Goal: Find specific page/section: Find specific page/section

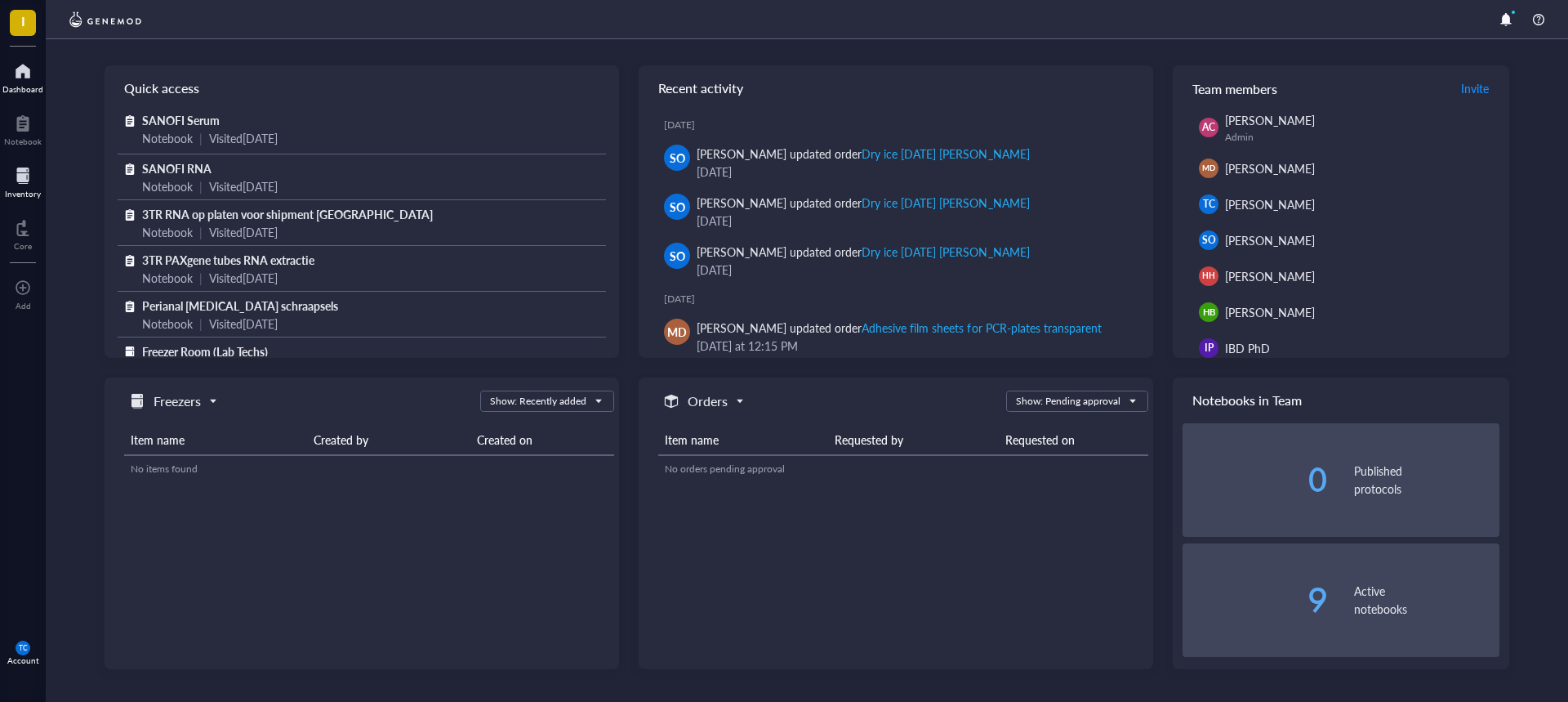
click at [19, 174] on div at bounding box center [22, 176] width 35 height 26
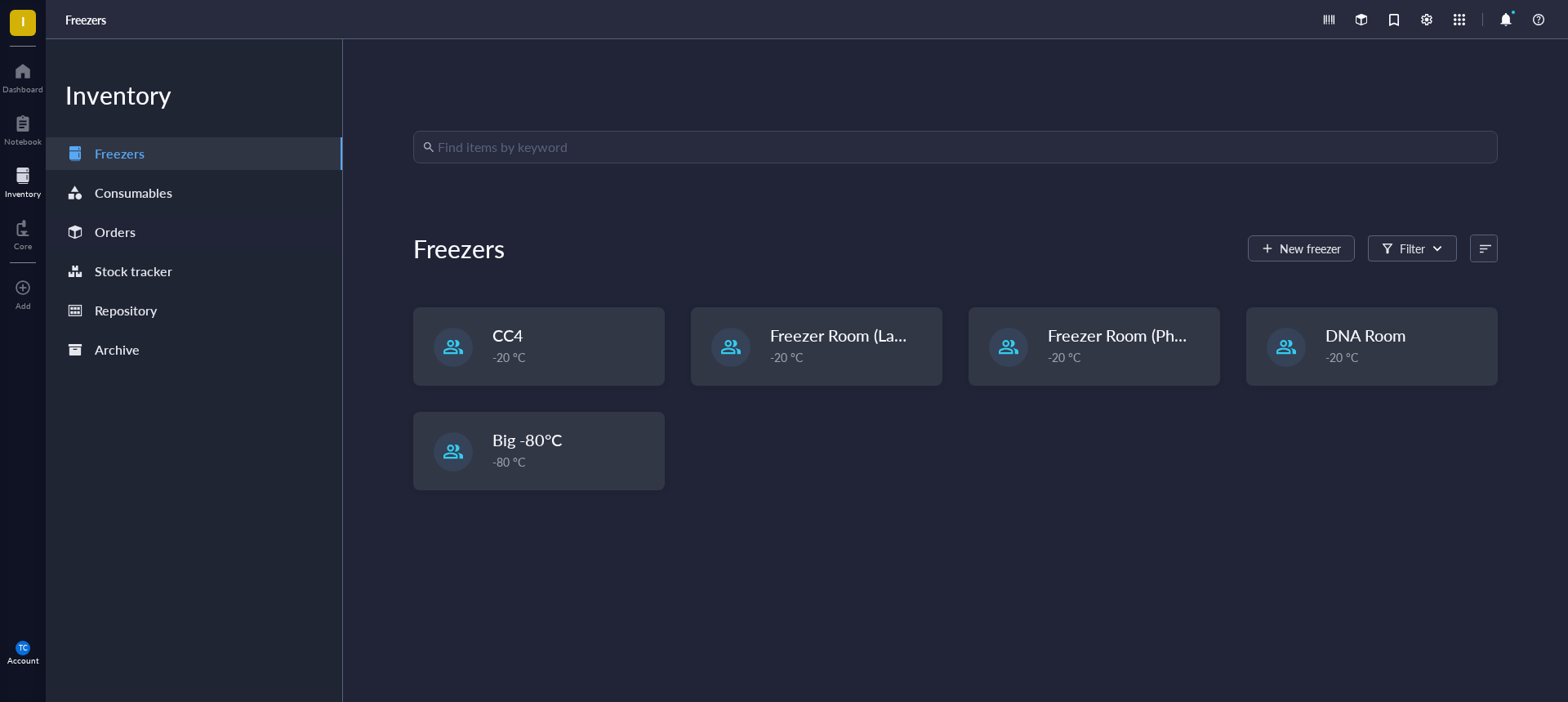
click at [135, 232] on div "Orders" at bounding box center [194, 232] width 296 height 33
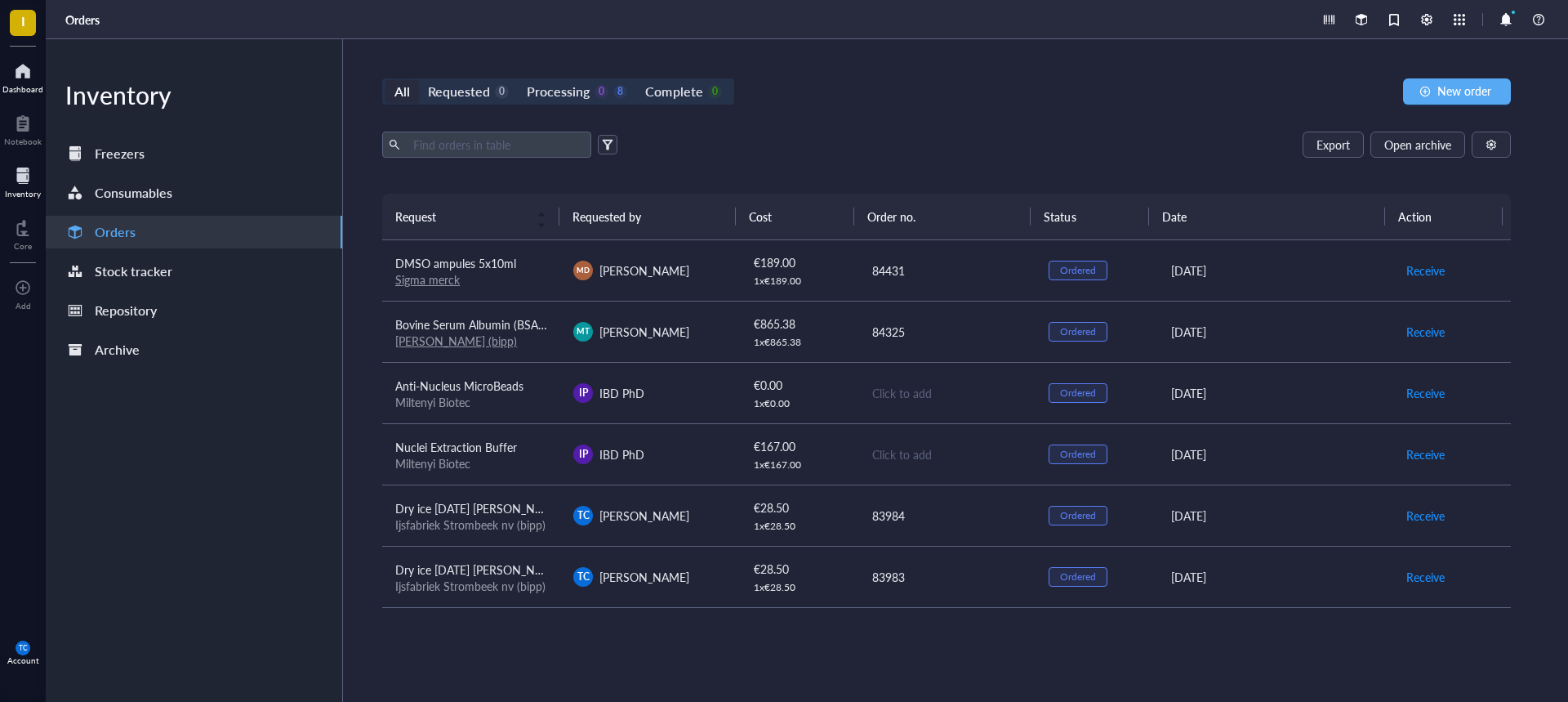
click at [20, 80] on div at bounding box center [23, 70] width 41 height 26
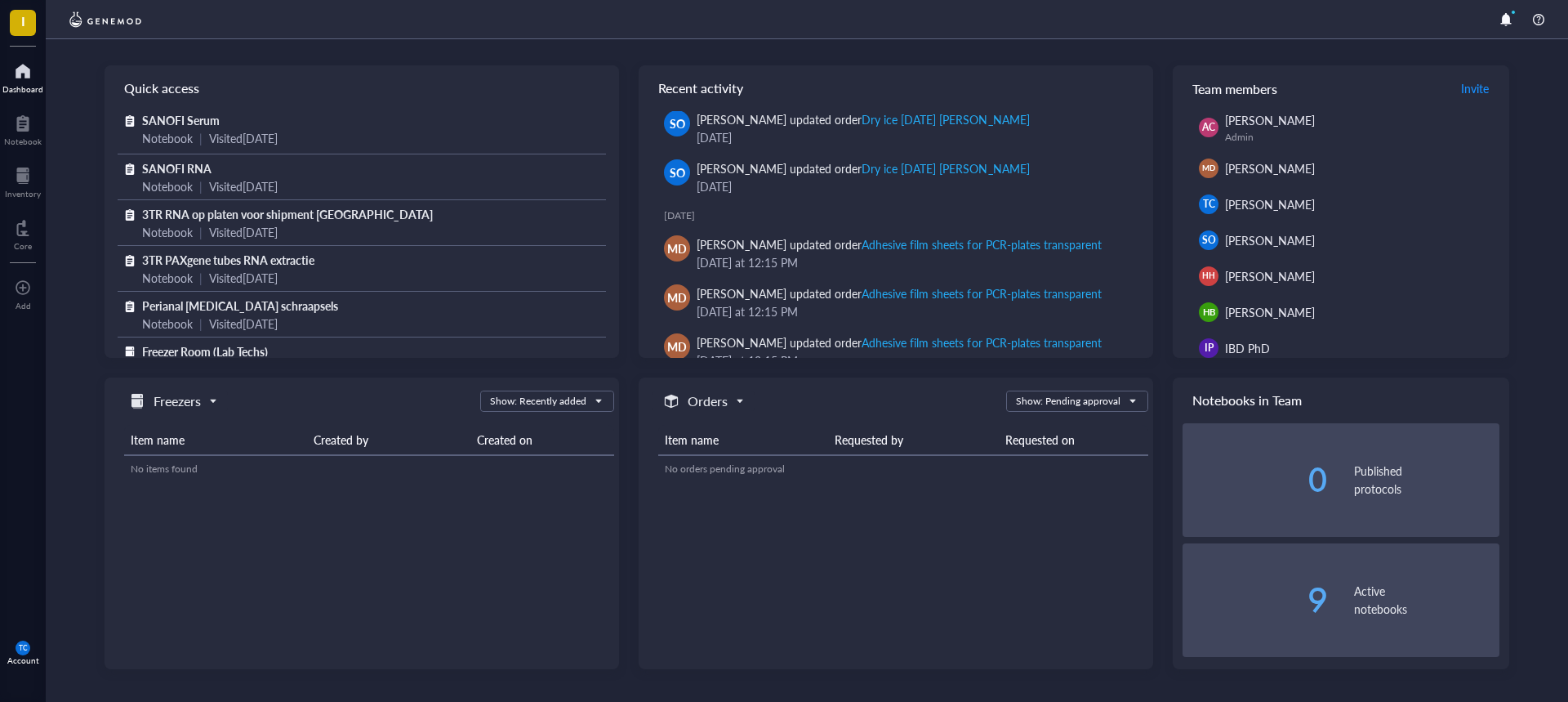
scroll to position [82, 0]
